Goal: Find contact information: Find contact information

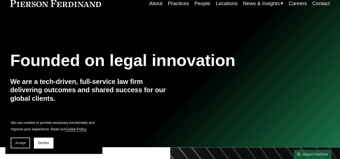
scroll to position [161, 0]
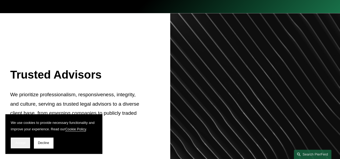
click at [18, 143] on span "Accept" at bounding box center [20, 143] width 10 height 4
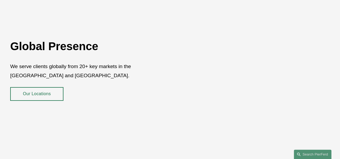
scroll to position [938, 0]
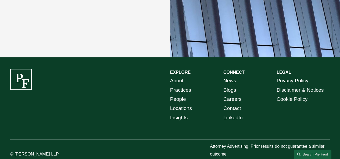
click at [178, 76] on link "About" at bounding box center [176, 80] width 13 height 9
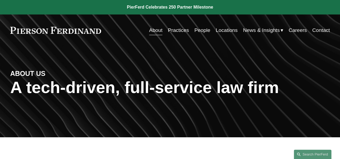
click at [206, 30] on link "People" at bounding box center [202, 30] width 16 height 10
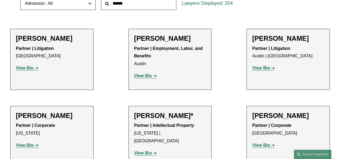
scroll to position [3190, 0]
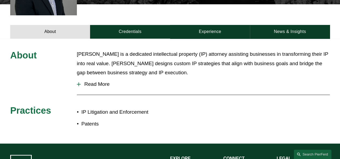
scroll to position [288, 0]
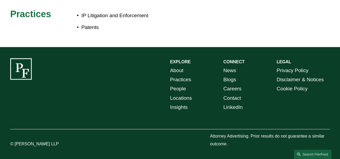
click at [232, 99] on link "Contact" at bounding box center [232, 98] width 18 height 9
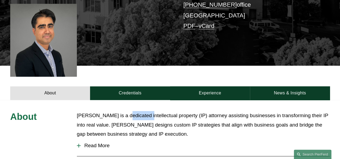
drag, startPoint x: 119, startPoint y: 116, endPoint x: 141, endPoint y: 118, distance: 21.8
click at [141, 118] on p "[PERSON_NAME] is a dedicated intellectual property (IP) attorney assisting busi…" at bounding box center [203, 125] width 253 height 28
drag, startPoint x: 118, startPoint y: 117, endPoint x: 162, endPoint y: 120, distance: 43.9
click at [162, 120] on p "[PERSON_NAME] is a dedicated intellectual property (IP) attorney assisting busi…" at bounding box center [203, 125] width 253 height 28
copy p "intellectual property"
